Goal: Obtain resource: Download file/media

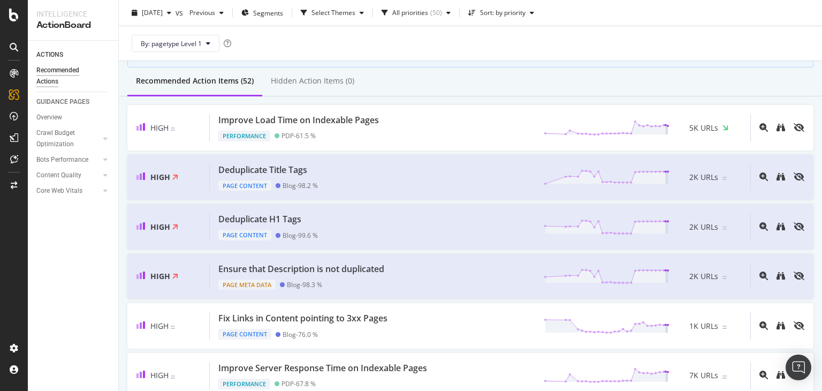
scroll to position [88, 0]
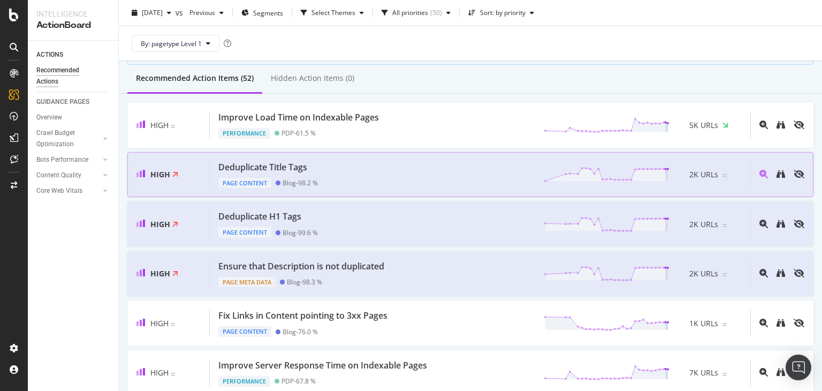
click at [345, 174] on div "Deduplicate Title Tags Page Content Blog - 98.2 % 2K URLs" at bounding box center [480, 174] width 541 height 27
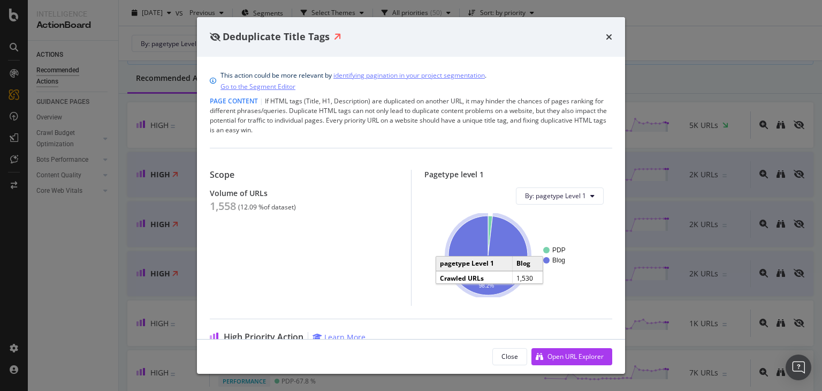
click at [503, 245] on icon "A chart." at bounding box center [488, 255] width 79 height 79
click at [610, 31] on div "times" at bounding box center [609, 37] width 6 height 14
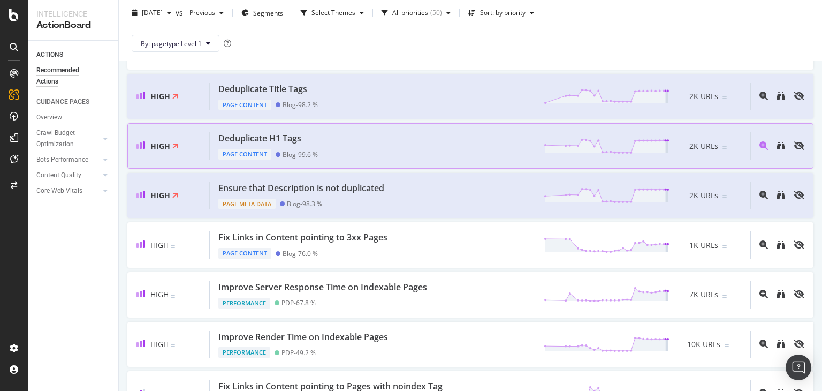
scroll to position [167, 0]
click at [184, 207] on div "High Ensure that Description is not duplicated Page Meta Data Blog - 98.3 % 2K …" at bounding box center [470, 194] width 686 height 45
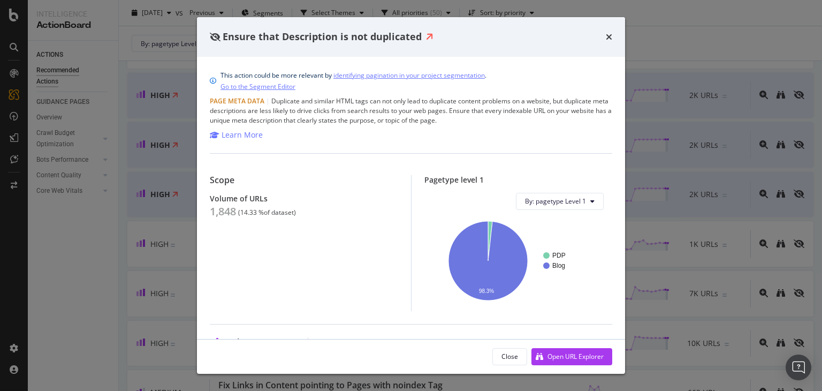
scroll to position [188, 0]
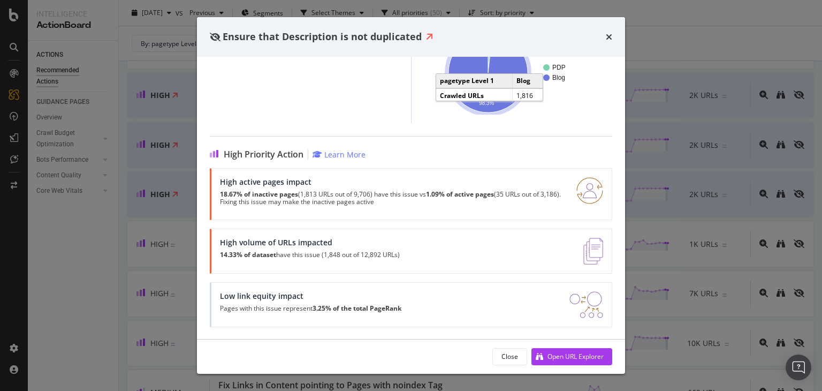
click at [458, 87] on icon "A chart." at bounding box center [488, 72] width 79 height 79
click at [613, 44] on div "Ensure that Description is not duplicated" at bounding box center [411, 37] width 428 height 40
click at [610, 41] on icon "times" at bounding box center [609, 37] width 6 height 9
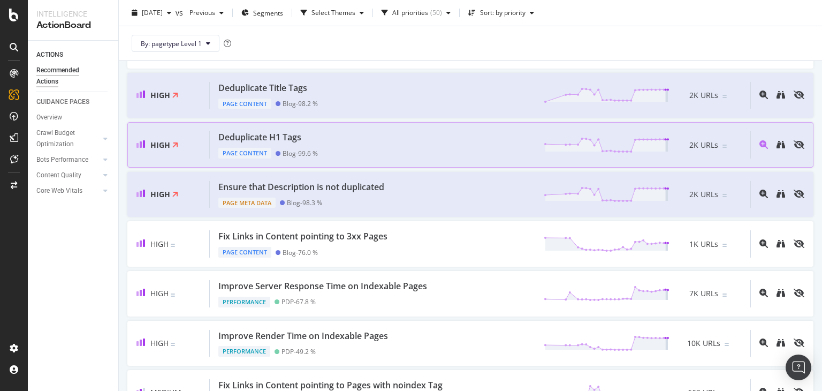
click at [433, 128] on div "High Deduplicate H1 Tags Page Content Blog - 99.6 % 2K URLs" at bounding box center [470, 144] width 686 height 45
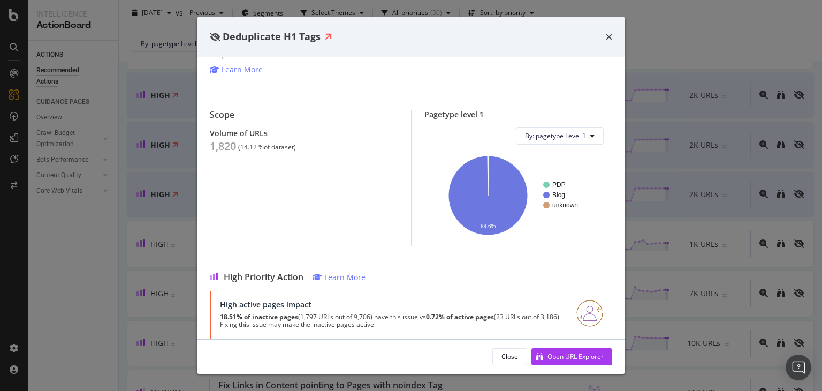
scroll to position [63, 0]
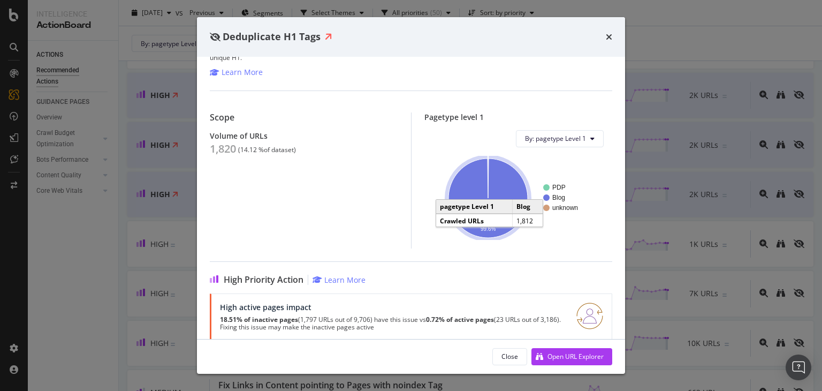
click at [460, 189] on icon "A chart." at bounding box center [488, 197] width 79 height 79
click at [608, 37] on icon "times" at bounding box center [609, 37] width 6 height 9
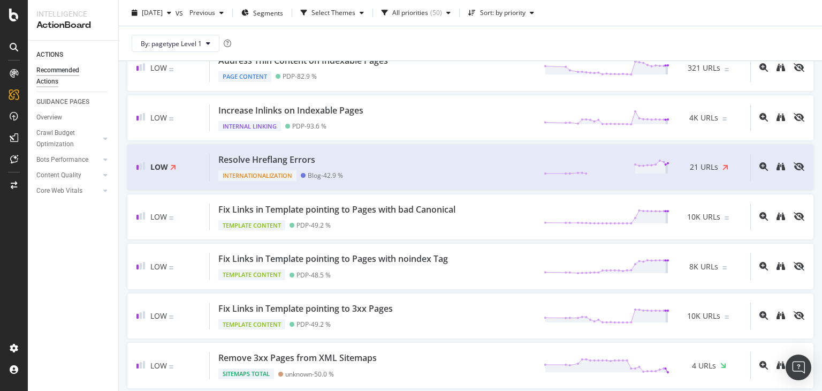
scroll to position [1036, 0]
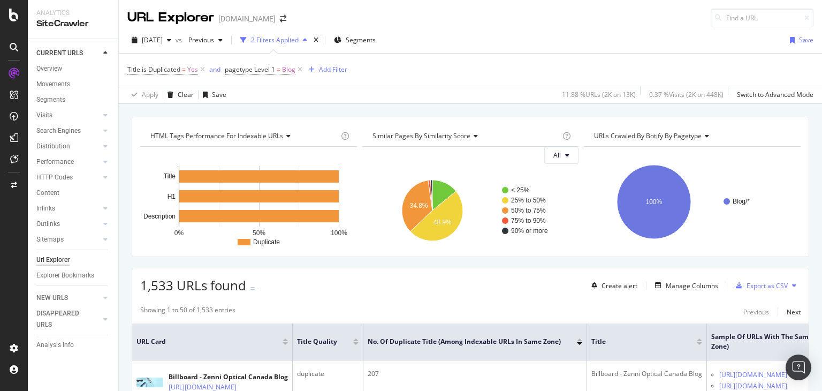
scroll to position [143, 0]
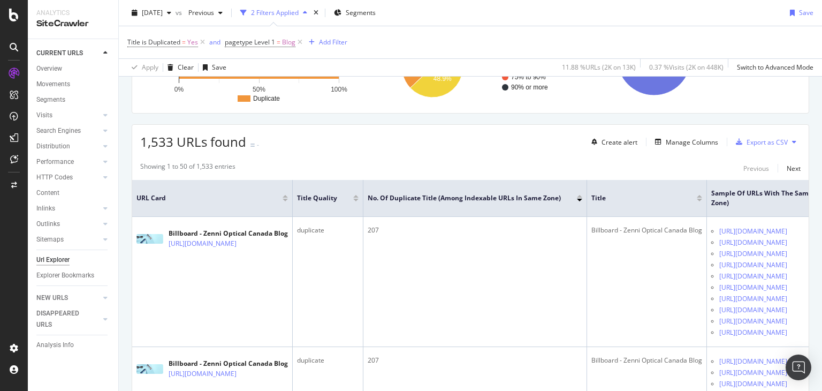
click at [707, 306] on td "Billboard - Zenni Optical Canada Blog" at bounding box center [647, 282] width 120 height 130
click at [747, 142] on div "Export as CSV" at bounding box center [767, 142] width 41 height 9
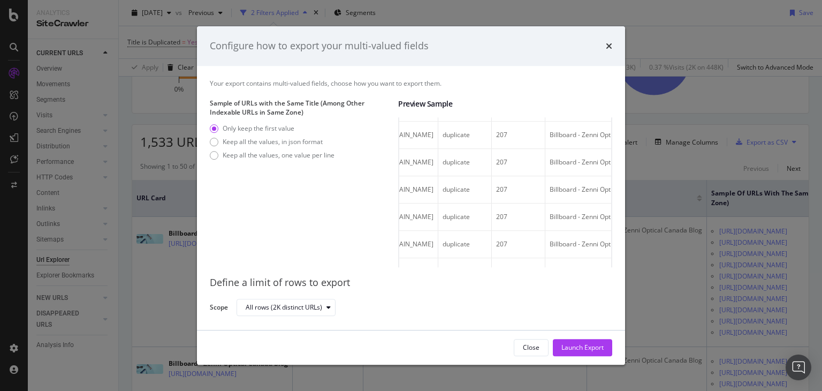
scroll to position [0, 0]
click at [587, 341] on div "Launch Export" at bounding box center [582, 347] width 42 height 16
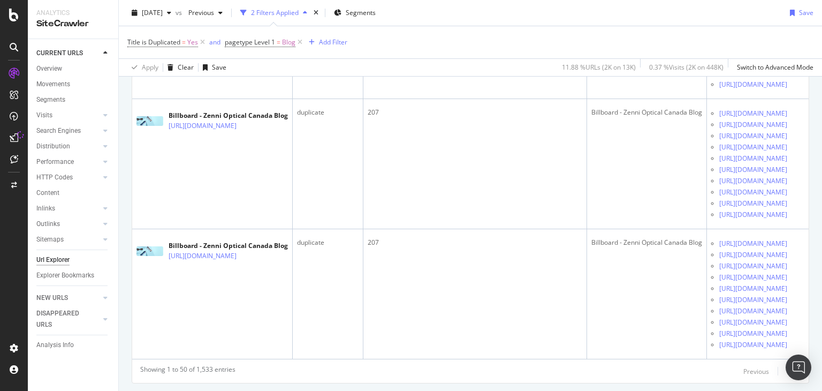
scroll to position [6536, 0]
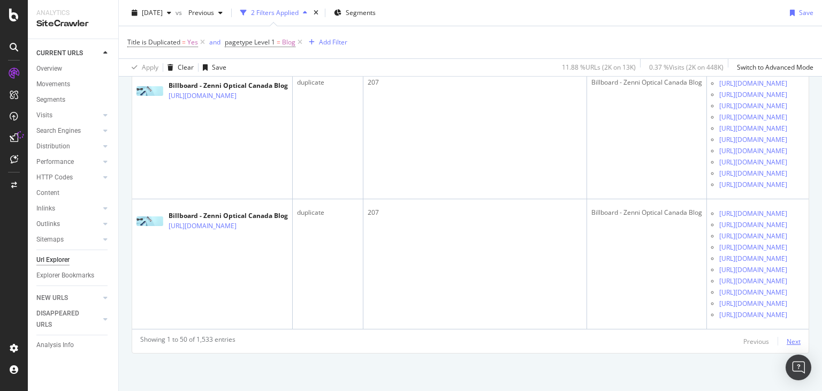
click at [787, 343] on div "Next" at bounding box center [794, 341] width 14 height 9
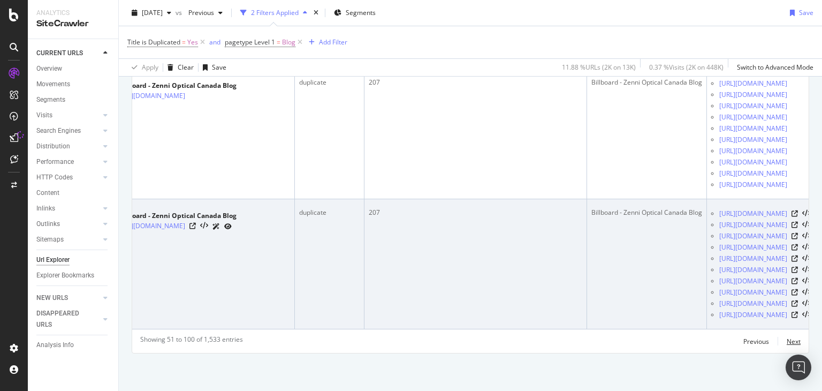
scroll to position [0, 57]
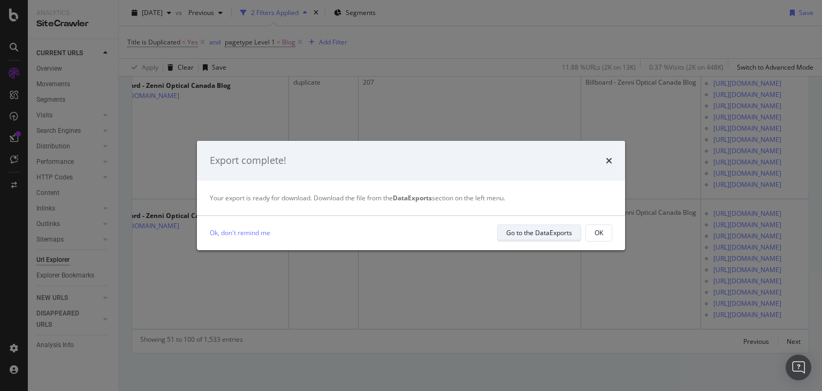
click at [551, 227] on div "Go to the DataExports" at bounding box center [539, 232] width 66 height 15
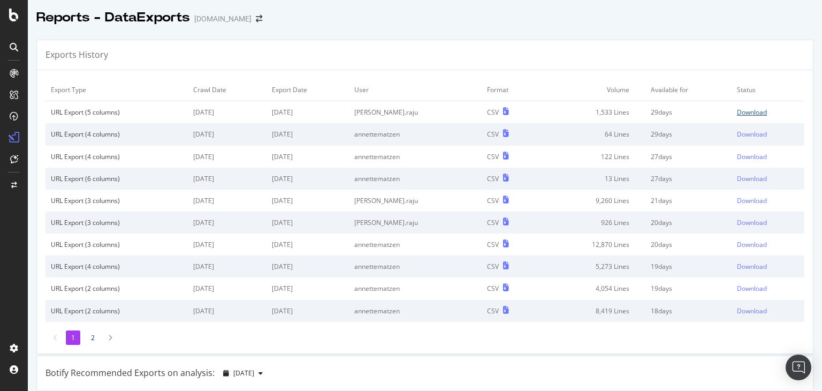
click at [738, 109] on div "Download" at bounding box center [752, 112] width 30 height 9
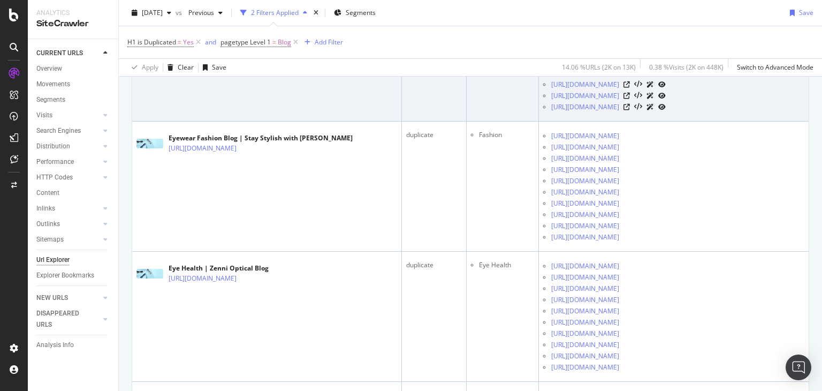
scroll to position [0, 1]
